Goal: Check status: Check status

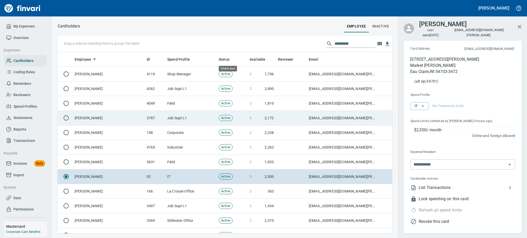
scroll to position [176, 323]
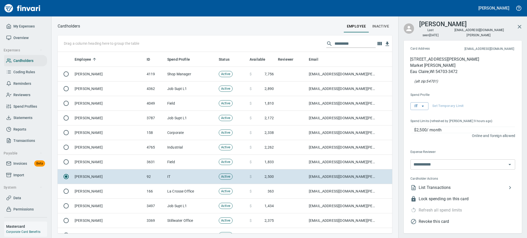
click at [26, 115] on span "Statements" at bounding box center [22, 118] width 19 height 6
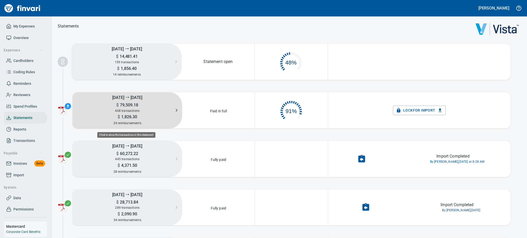
scroll to position [24, 66]
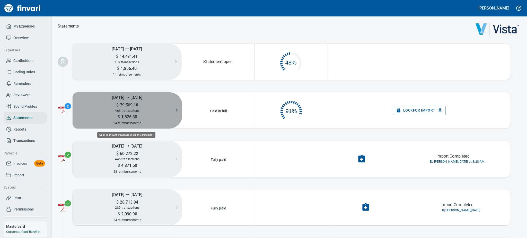
click at [147, 108] on div "468 transactions" at bounding box center [128, 111] width 110 height 6
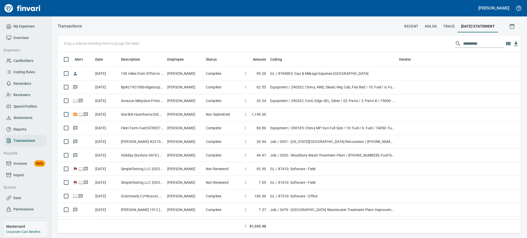
scroll to position [0, 0]
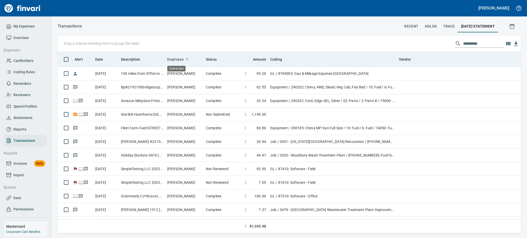
click at [177, 59] on span "Employee" at bounding box center [175, 59] width 16 height 6
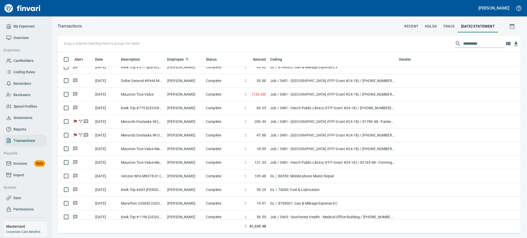
scroll to position [1476, 0]
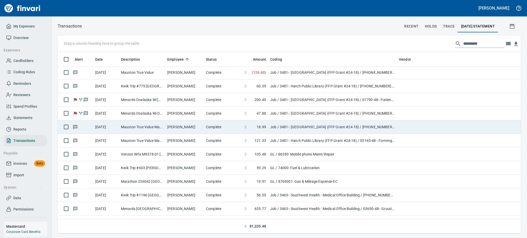
click at [154, 129] on td "Mauston True Value Mauston [GEOGRAPHIC_DATA]" at bounding box center [142, 127] width 46 height 14
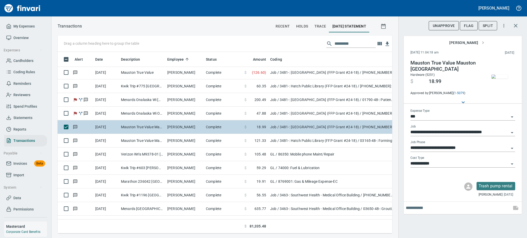
scroll to position [170, 323]
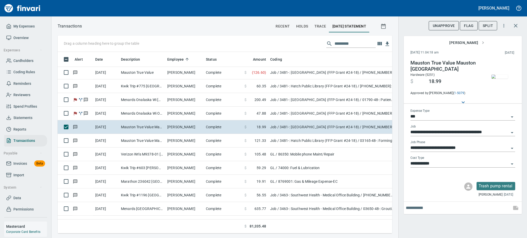
click at [326, 76] on img "button" at bounding box center [499, 77] width 16 height 4
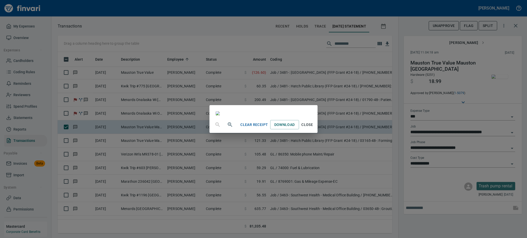
click at [313, 128] on span "Close" at bounding box center [307, 125] width 12 height 6
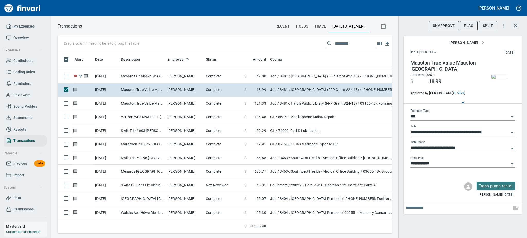
scroll to position [1517, 0]
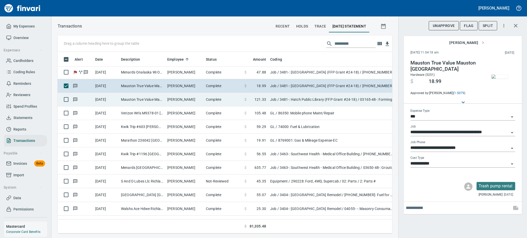
click at [129, 102] on td "Mauston True Value Mauston [GEOGRAPHIC_DATA]" at bounding box center [142, 100] width 46 height 14
type input "**********"
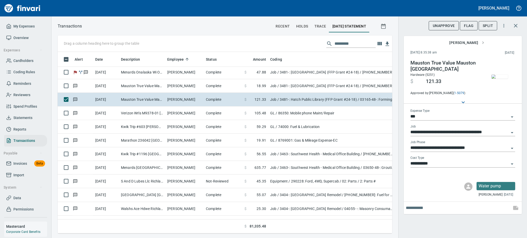
click at [326, 79] on img "button" at bounding box center [499, 77] width 16 height 4
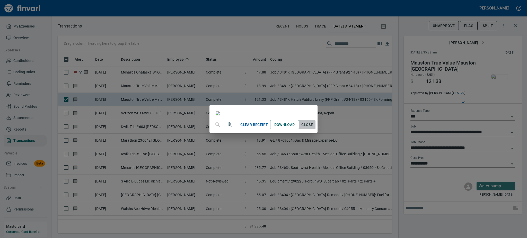
click at [313, 128] on span "Close" at bounding box center [307, 125] width 12 height 6
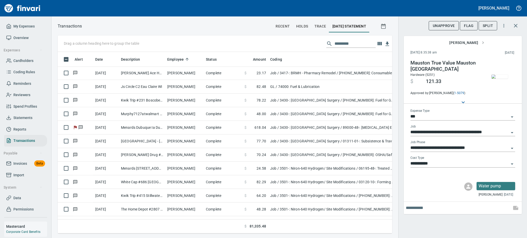
scroll to position [1956, 0]
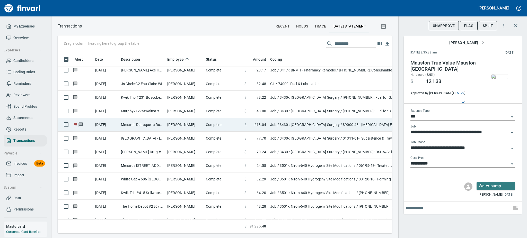
click at [139, 124] on td "Menards Dubuque Ia Dubuque [GEOGRAPHIC_DATA]" at bounding box center [142, 125] width 46 height 14
type input "**********"
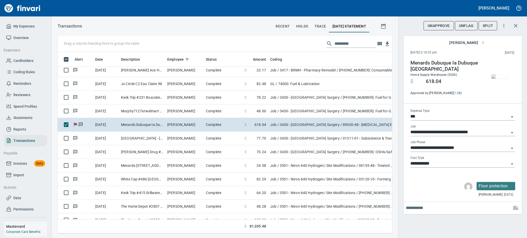
click at [326, 79] on img "button" at bounding box center [499, 77] width 16 height 4
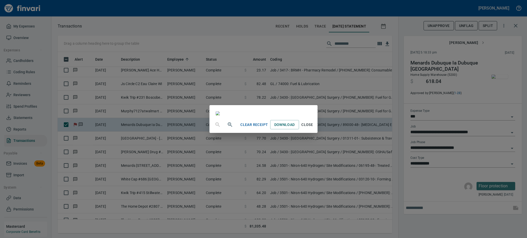
click at [313, 128] on span "Close" at bounding box center [307, 125] width 12 height 6
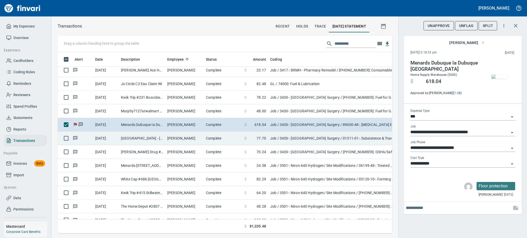
click at [109, 138] on td "[DATE]" at bounding box center [106, 139] width 26 height 14
type input "**********"
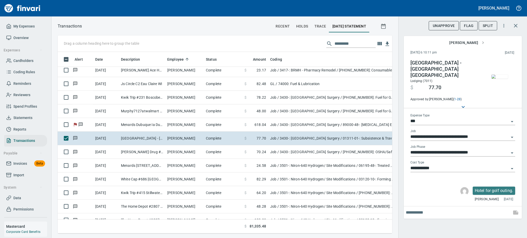
drag, startPoint x: 515, startPoint y: 9, endPoint x: 300, endPoint y: -3, distance: 215.1
click at [300, 0] on html "[PERSON_NAME] My Expenses Overview Expenses Cardholders Coding Rules Reminders …" at bounding box center [263, 119] width 527 height 238
